Goal: Task Accomplishment & Management: Use online tool/utility

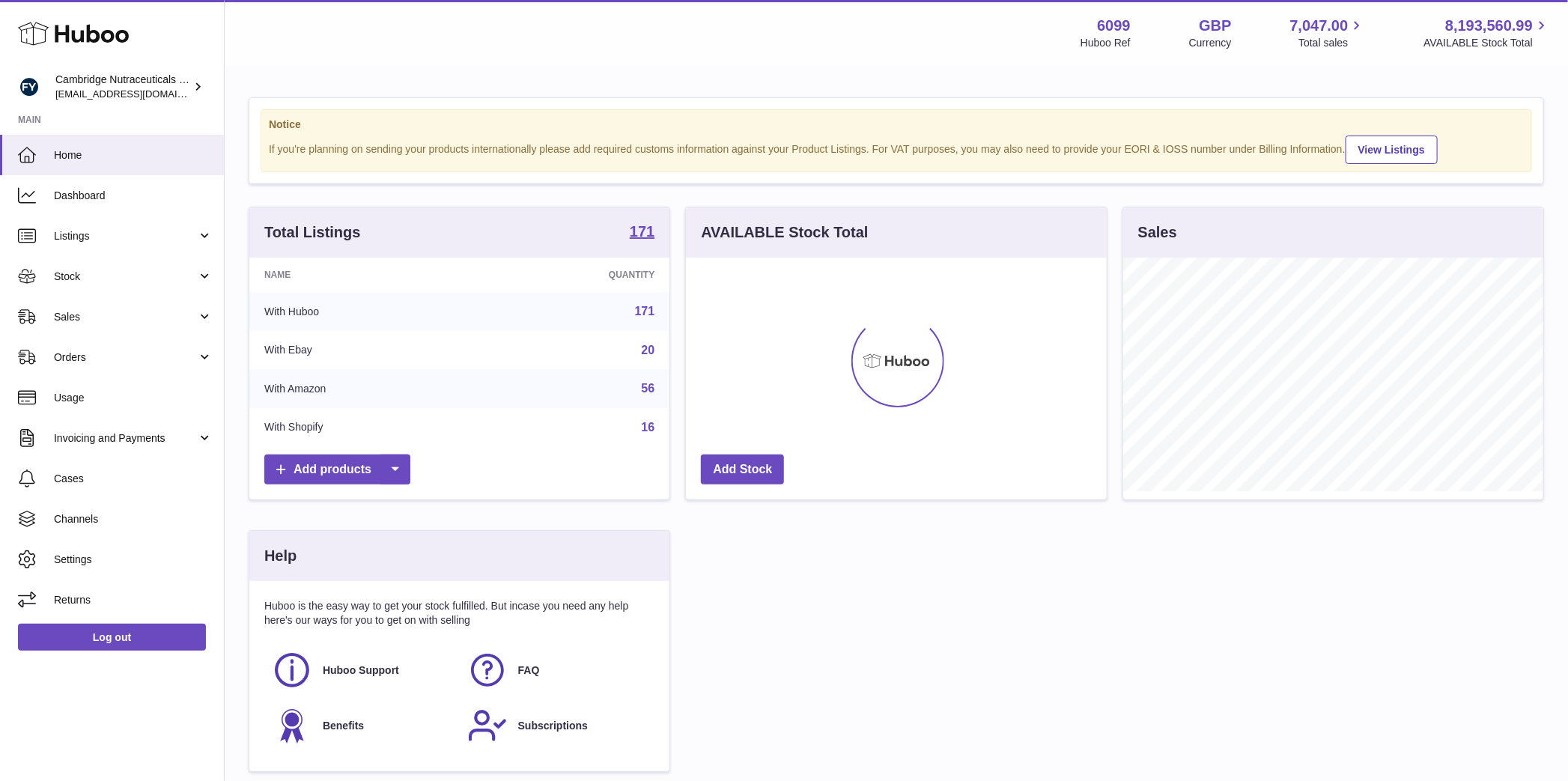
scroll to position [234, 424]
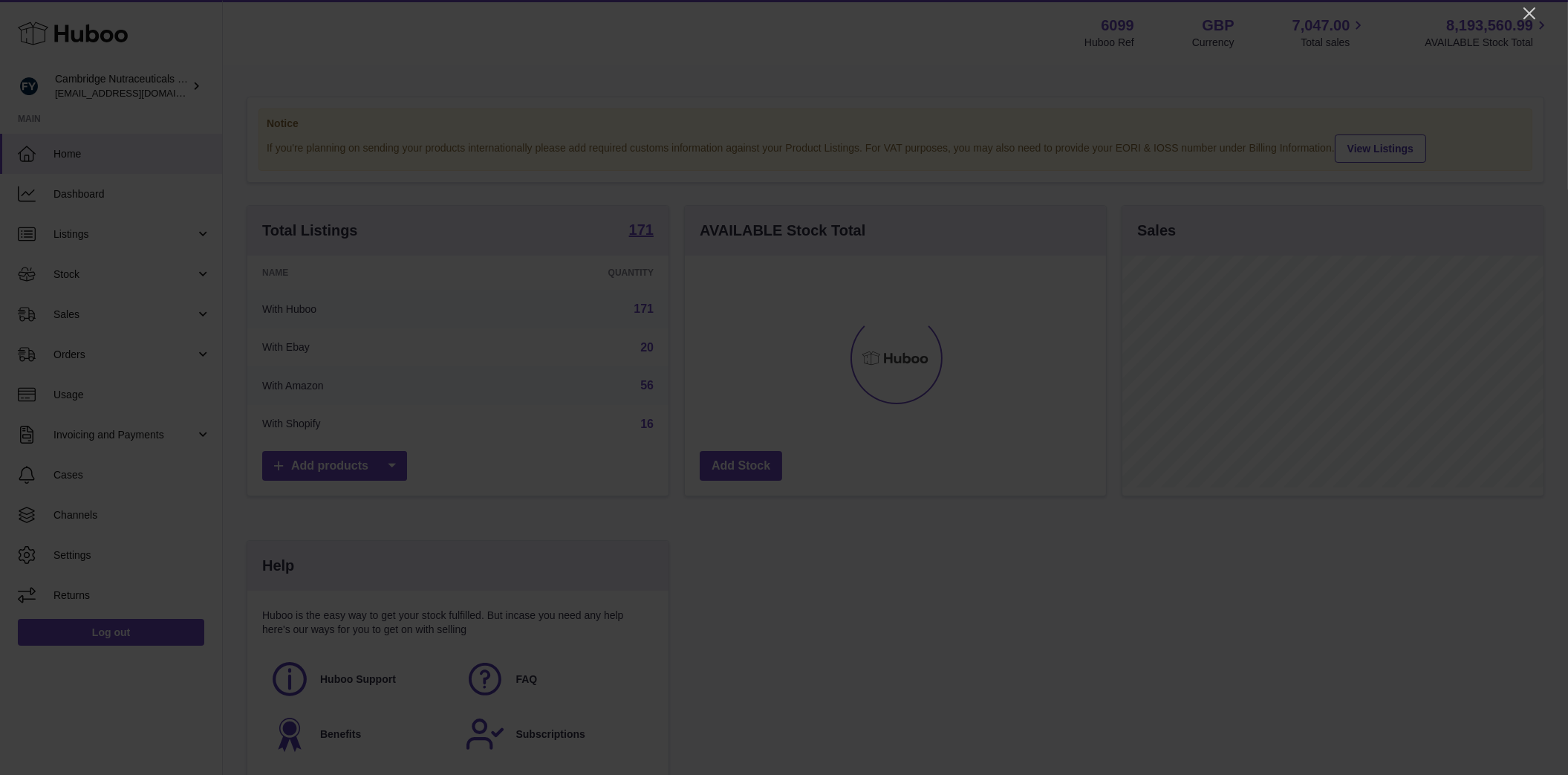
click at [1529, 15] on icon "Close" at bounding box center [1529, 13] width 18 height 18
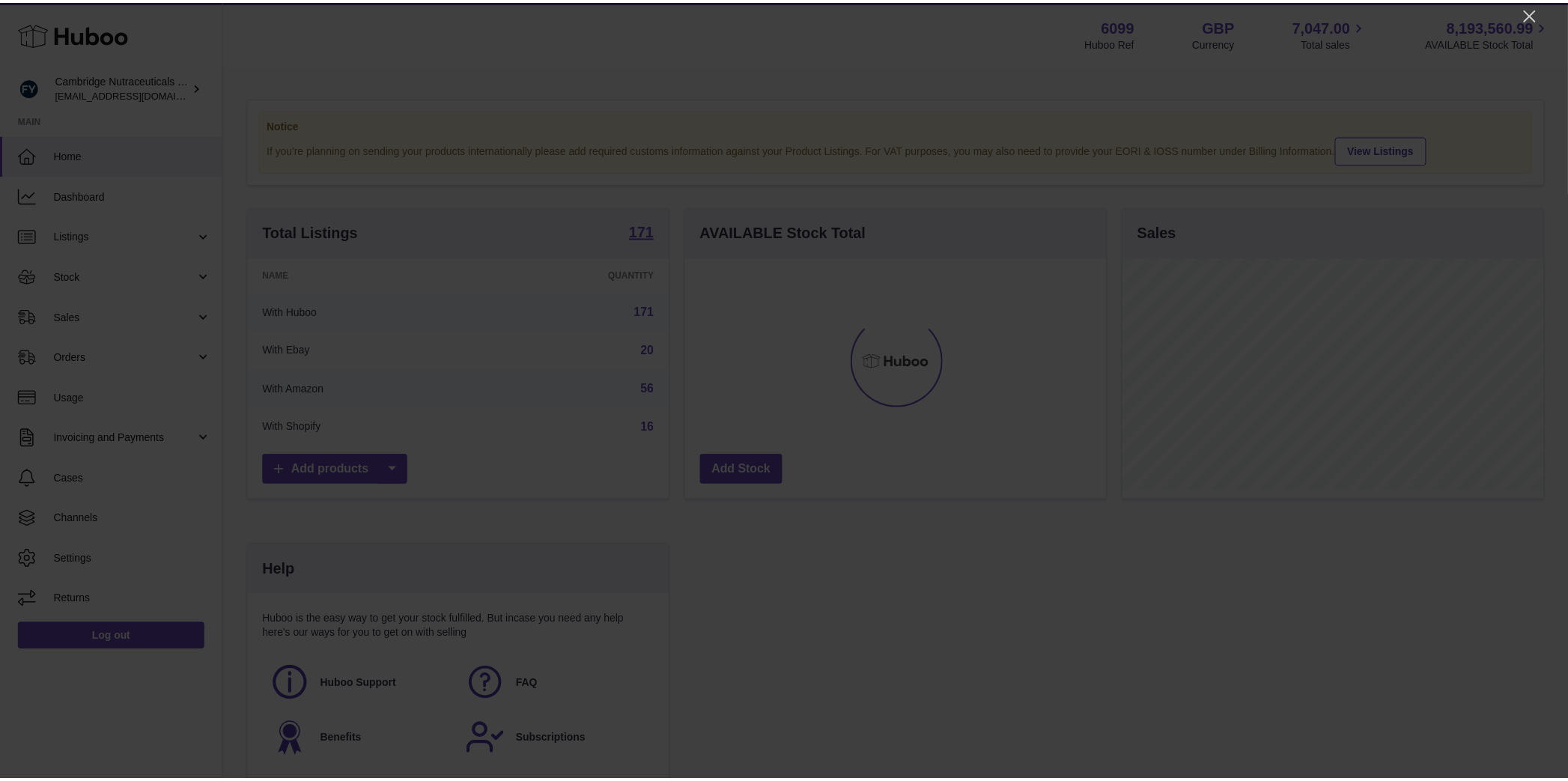
scroll to position [748576, 748383]
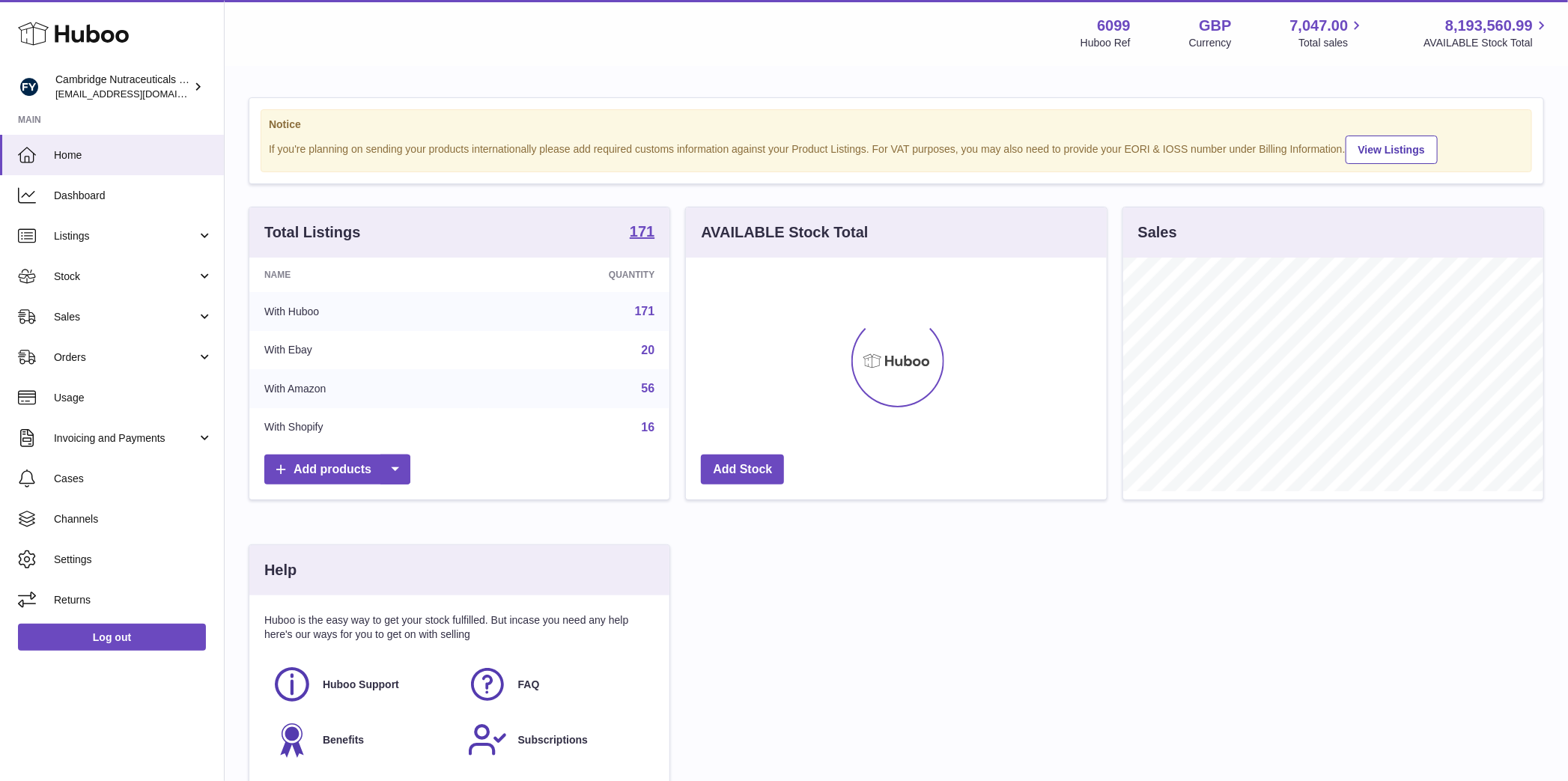
click at [1541, 15] on div at bounding box center [784, 390] width 1568 height 781
click at [58, 272] on span "Stock" at bounding box center [125, 277] width 143 height 15
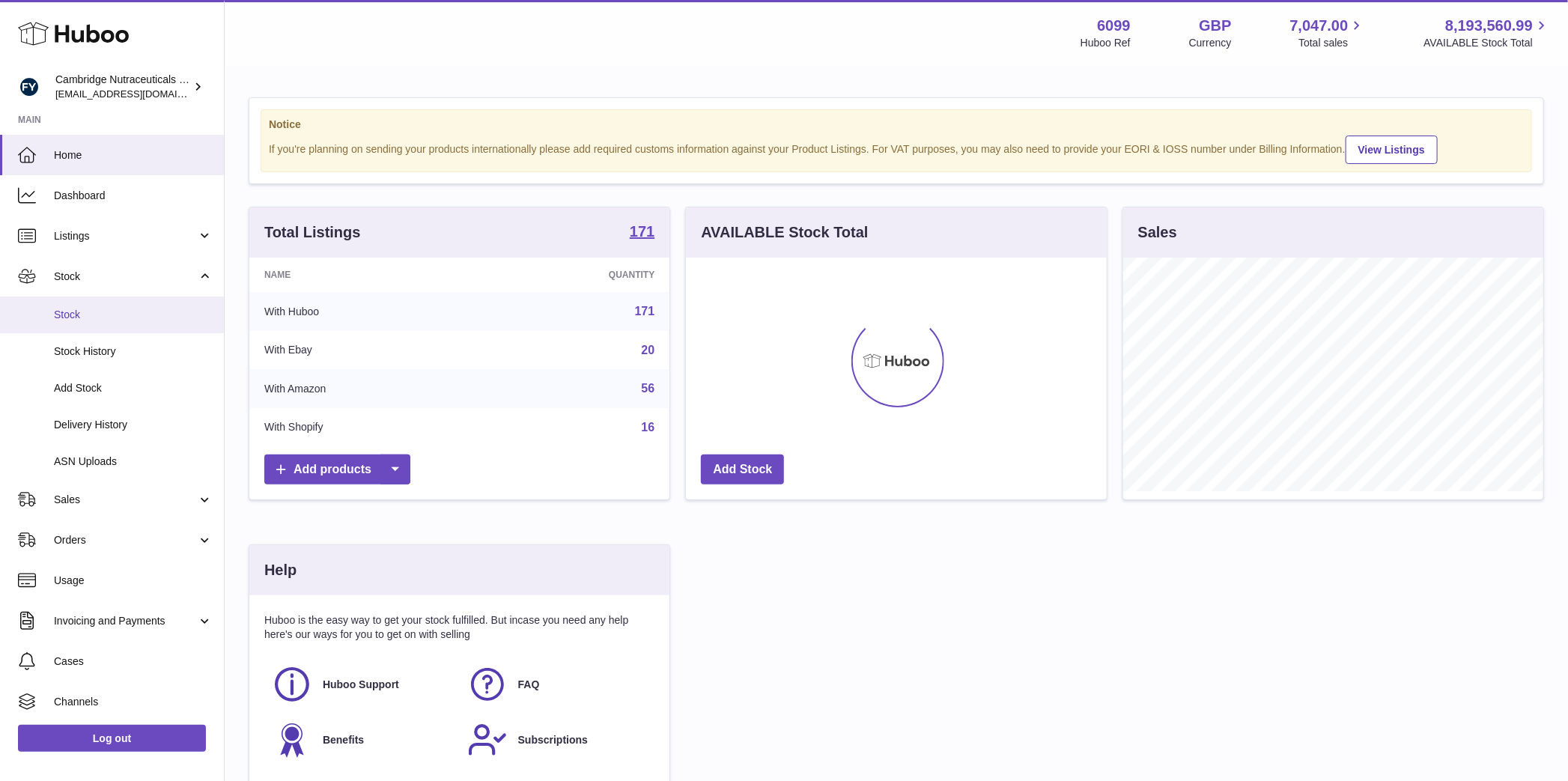
click at [70, 310] on span "Stock" at bounding box center [133, 314] width 159 height 15
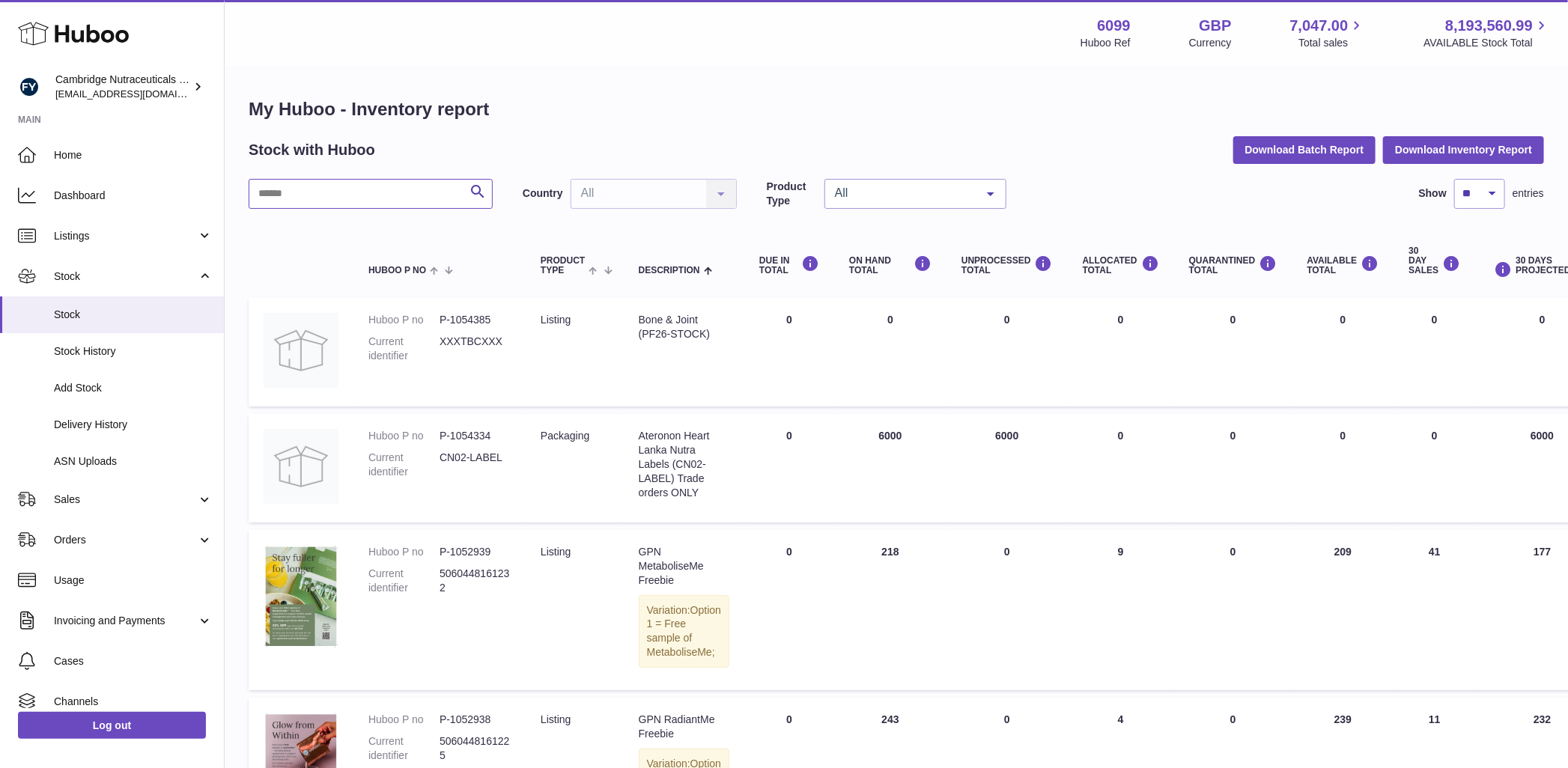
click at [375, 197] on input "text" at bounding box center [370, 193] width 244 height 30
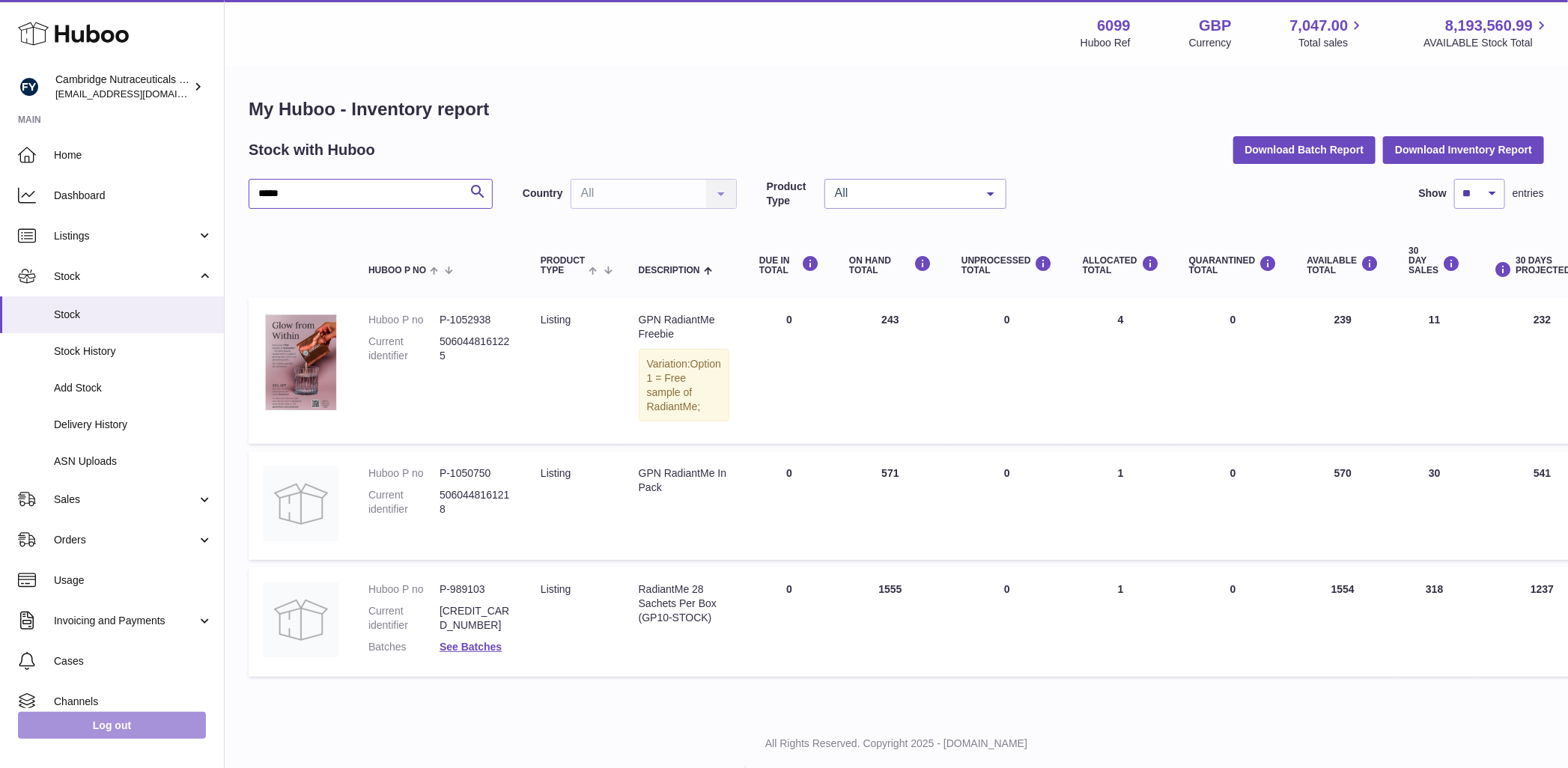
type input "*****"
click at [80, 734] on link "Log out" at bounding box center [112, 725] width 188 height 27
